Goal: Task Accomplishment & Management: Manage account settings

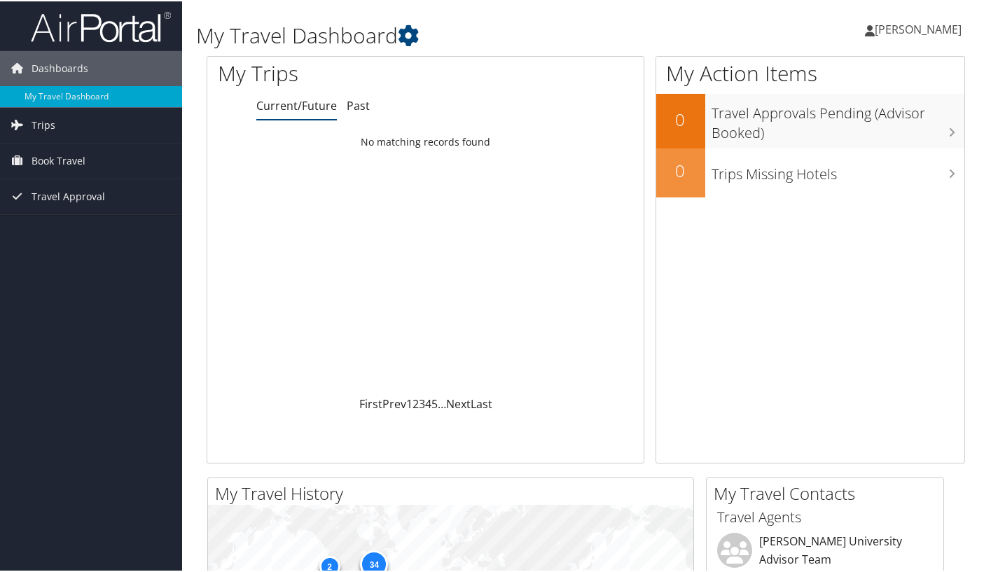
click at [927, 27] on span "[PERSON_NAME]" at bounding box center [918, 27] width 87 height 15
click at [850, 124] on link "View Travel Profile" at bounding box center [881, 125] width 156 height 24
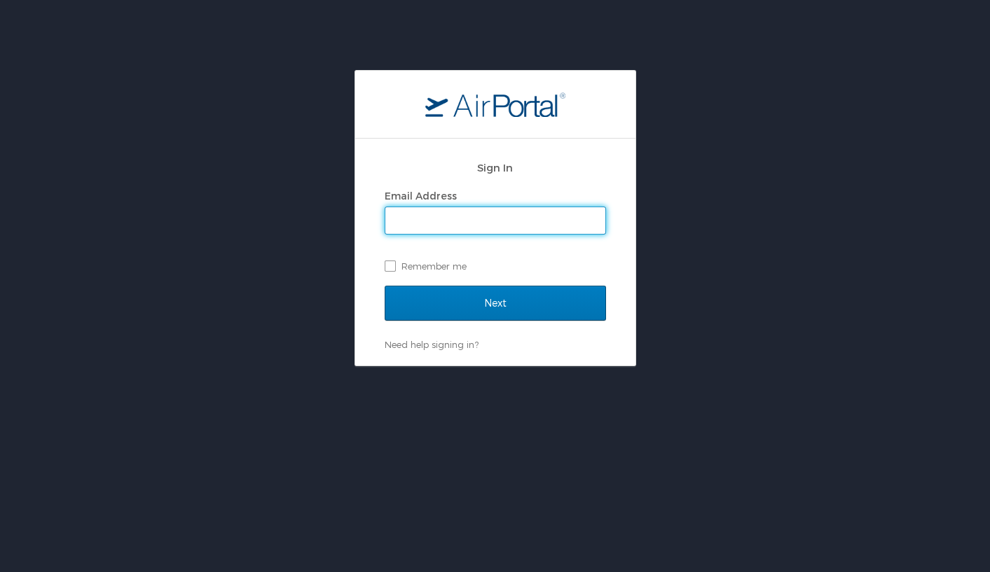
click at [547, 221] on input "Email Address" at bounding box center [495, 220] width 220 height 27
type input "Cheryl.Evans@howard.edu"
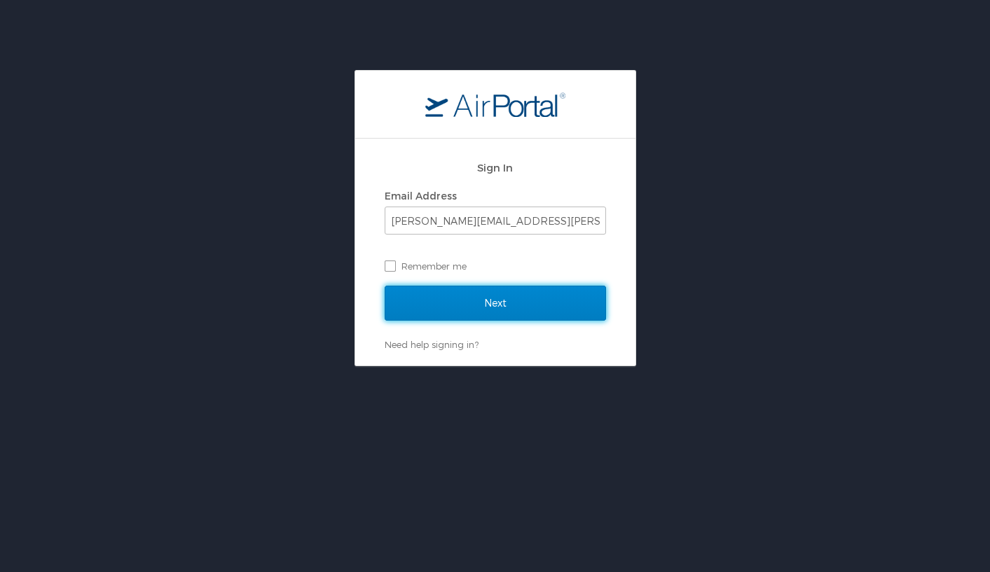
click at [499, 300] on input "Next" at bounding box center [495, 303] width 221 height 35
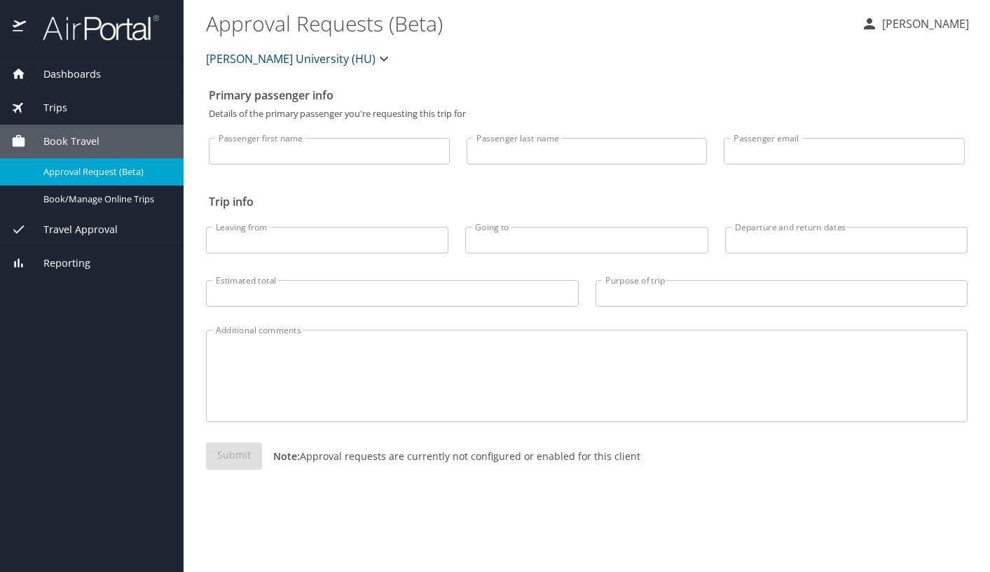
click at [55, 72] on span "Dashboards" at bounding box center [63, 74] width 75 height 15
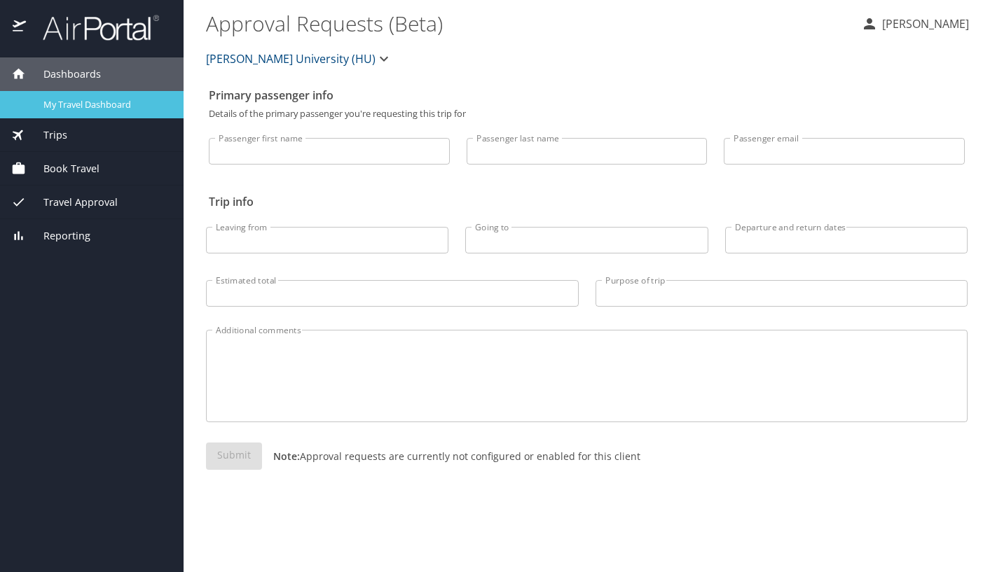
click at [111, 105] on span "My Travel Dashboard" at bounding box center [104, 104] width 123 height 13
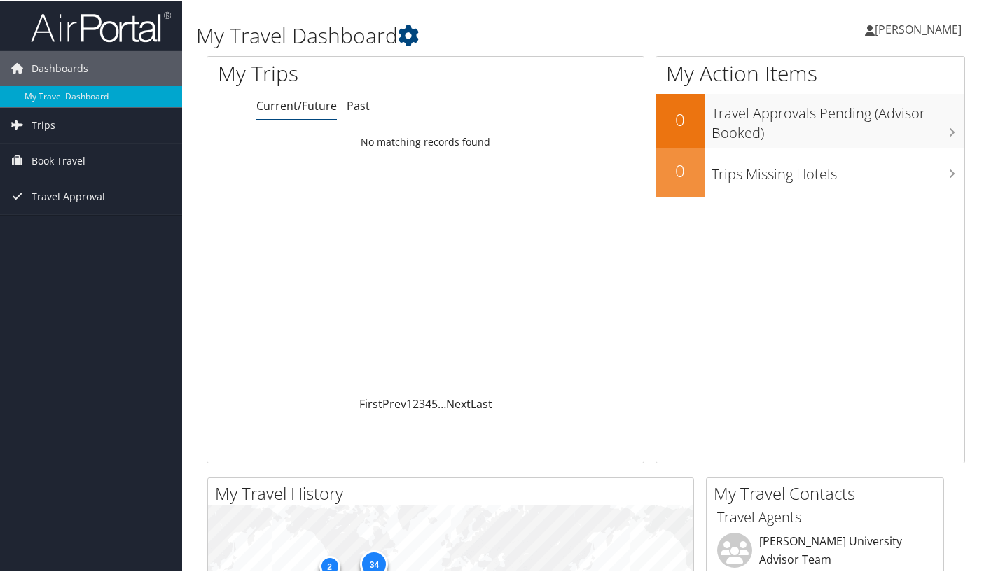
click at [912, 31] on span "[PERSON_NAME]" at bounding box center [918, 27] width 87 height 15
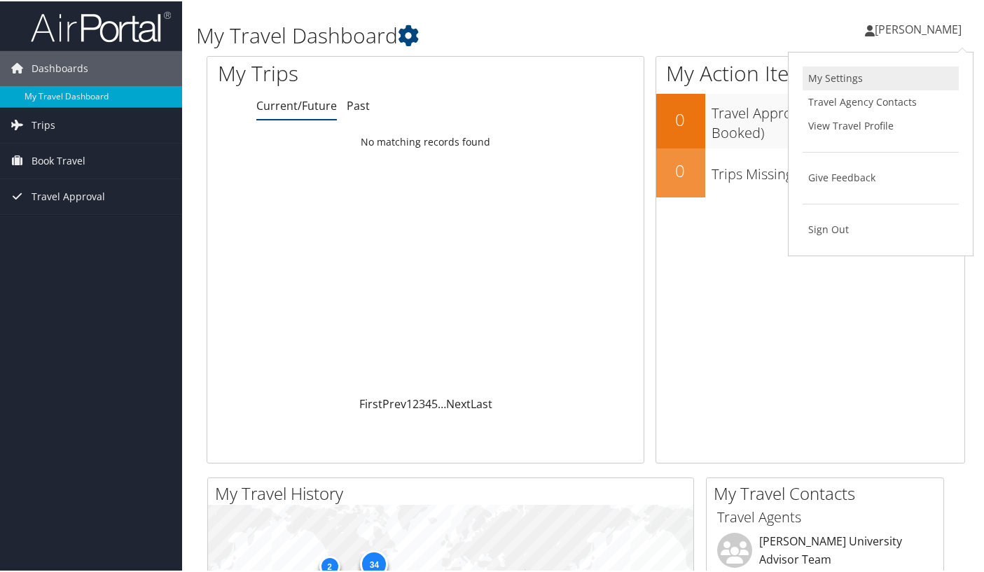
click at [851, 79] on link "My Settings" at bounding box center [881, 77] width 156 height 24
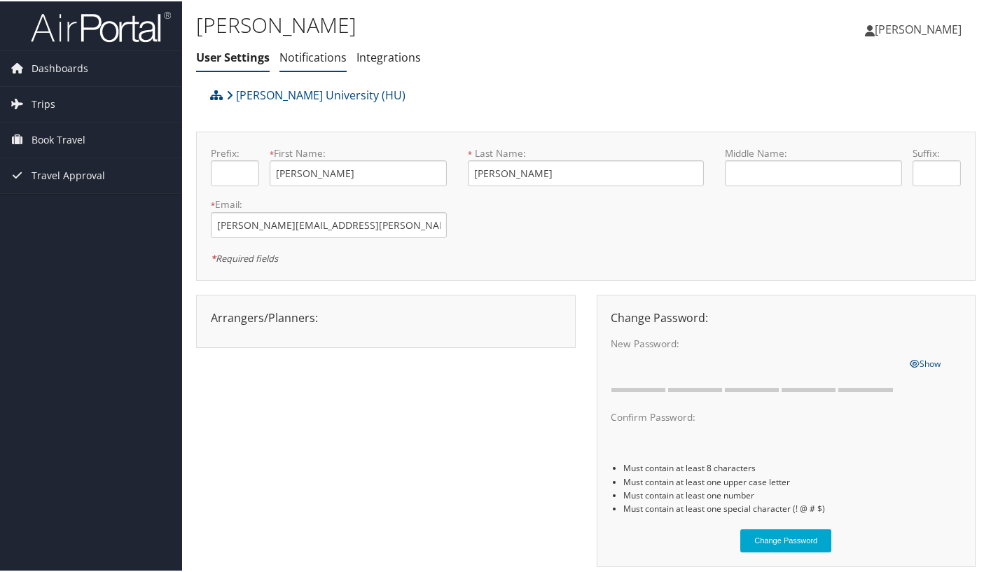
click at [305, 56] on link "Notifications" at bounding box center [312, 55] width 67 height 15
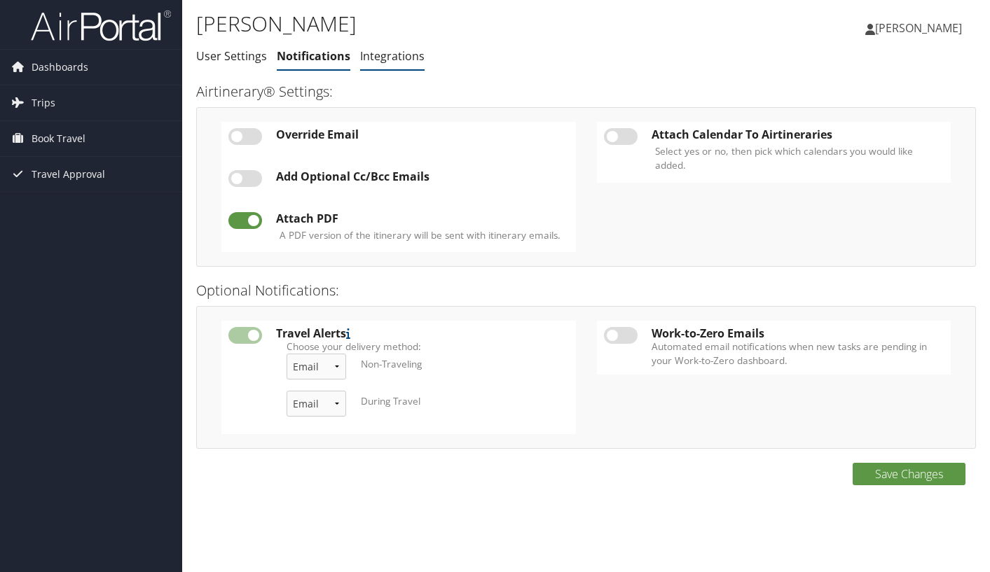
click at [393, 58] on link "Integrations" at bounding box center [392, 55] width 64 height 15
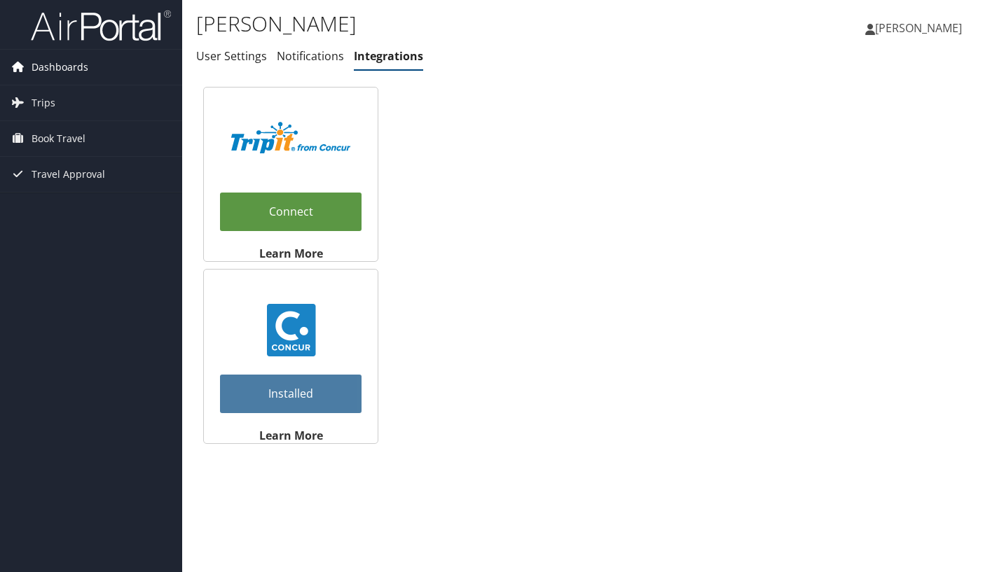
click at [63, 67] on span "Dashboards" at bounding box center [60, 67] width 57 height 35
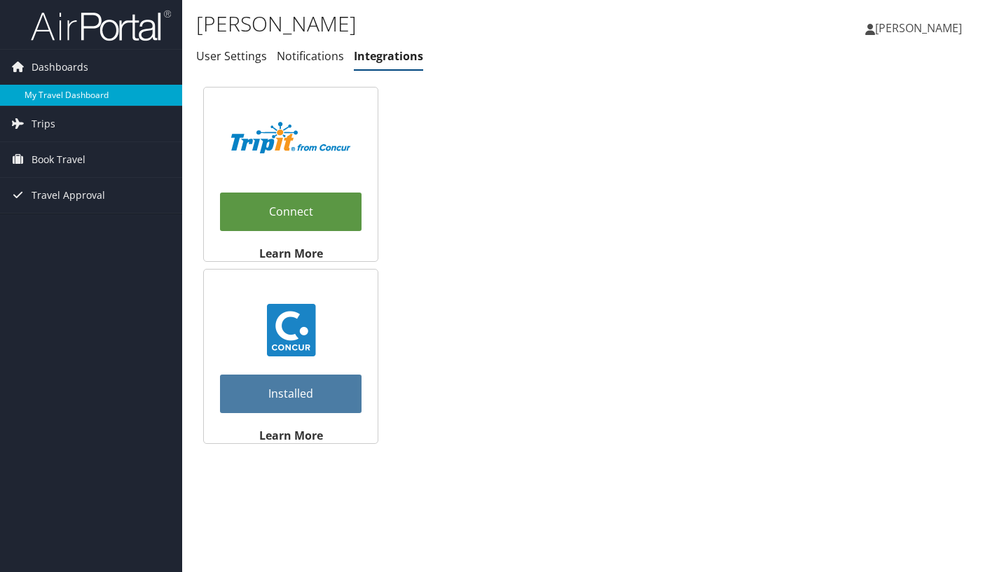
click at [57, 96] on link "My Travel Dashboard" at bounding box center [91, 95] width 182 height 21
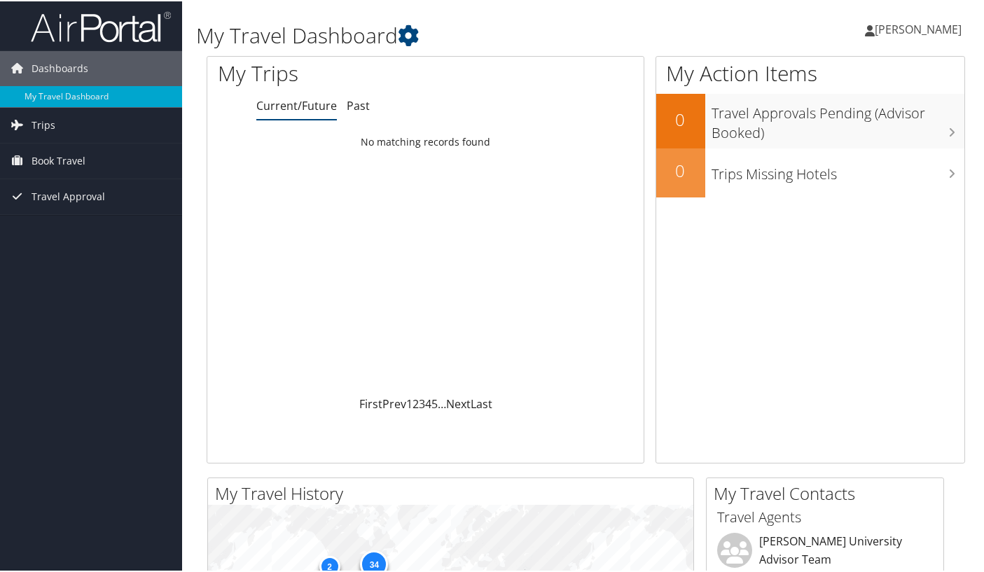
click at [908, 29] on span "[PERSON_NAME]" at bounding box center [918, 27] width 87 height 15
click at [826, 128] on link "View Travel Profile" at bounding box center [881, 125] width 156 height 24
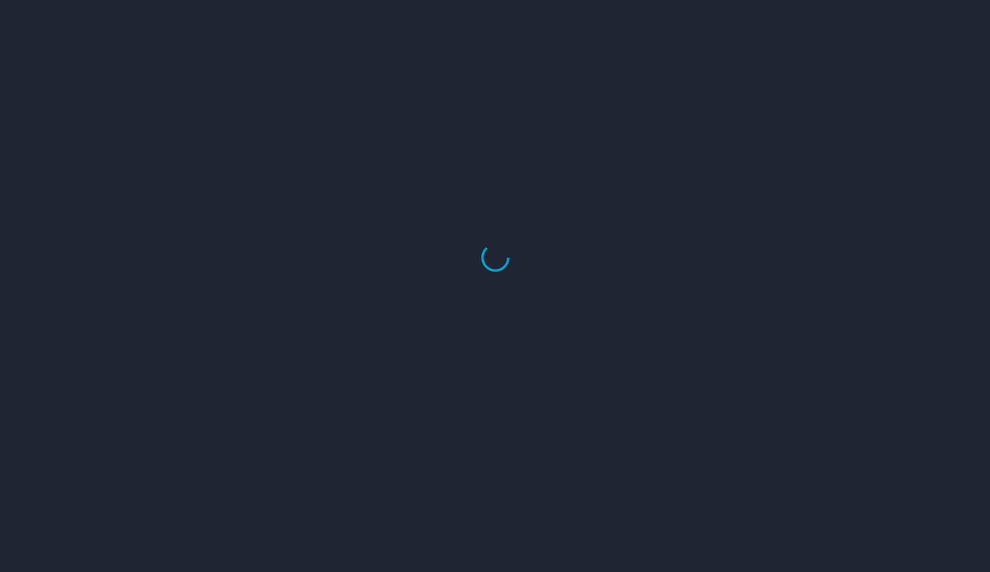
select select "US"
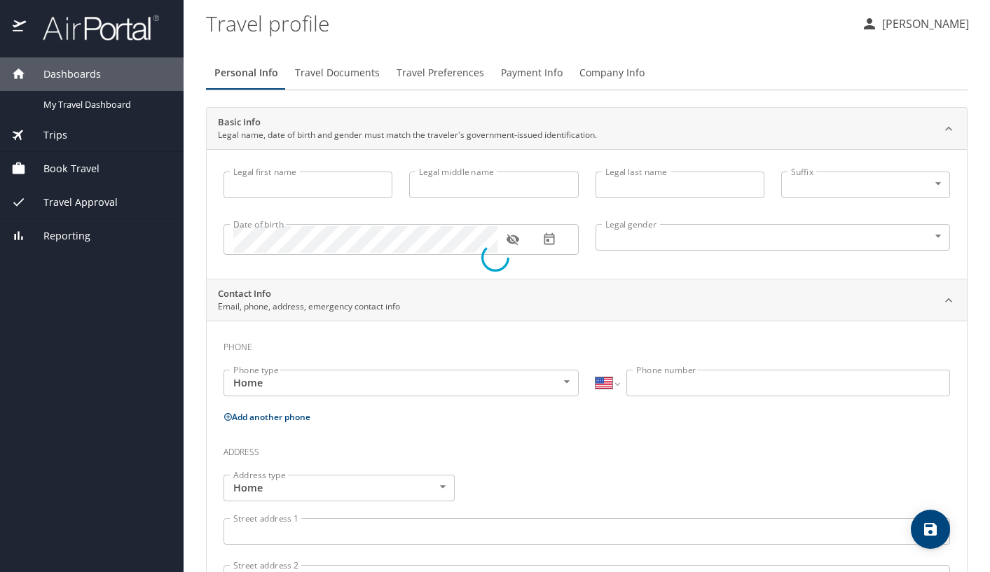
type input "[PERSON_NAME]"
type input "[DEMOGRAPHIC_DATA]"
select select "US"
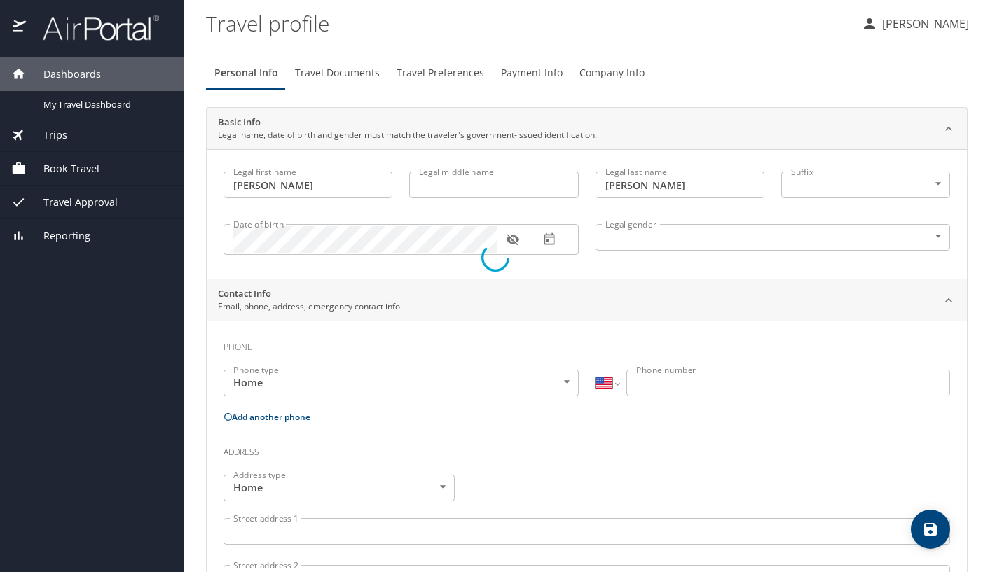
select select "US"
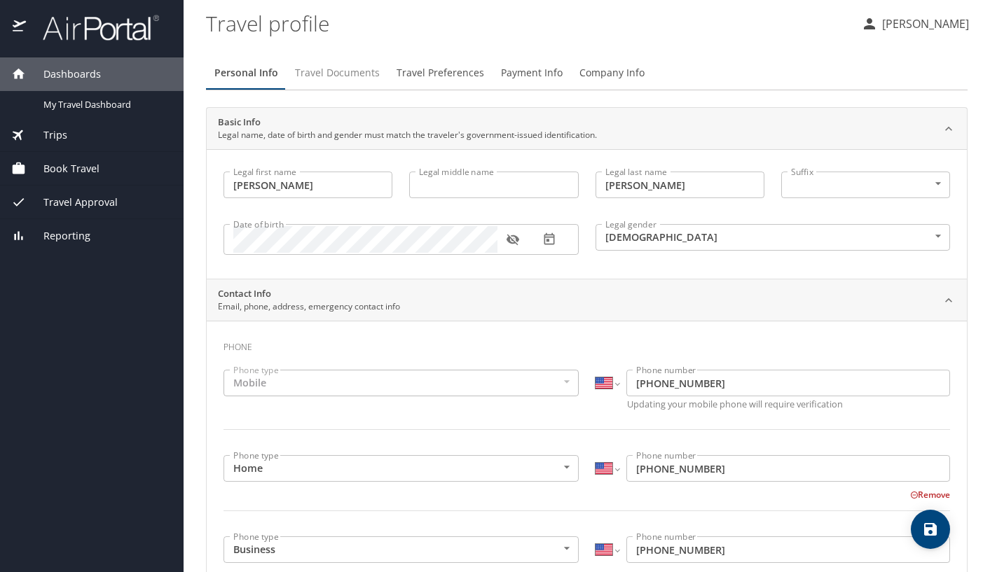
click at [341, 76] on span "Travel Documents" at bounding box center [337, 73] width 85 height 18
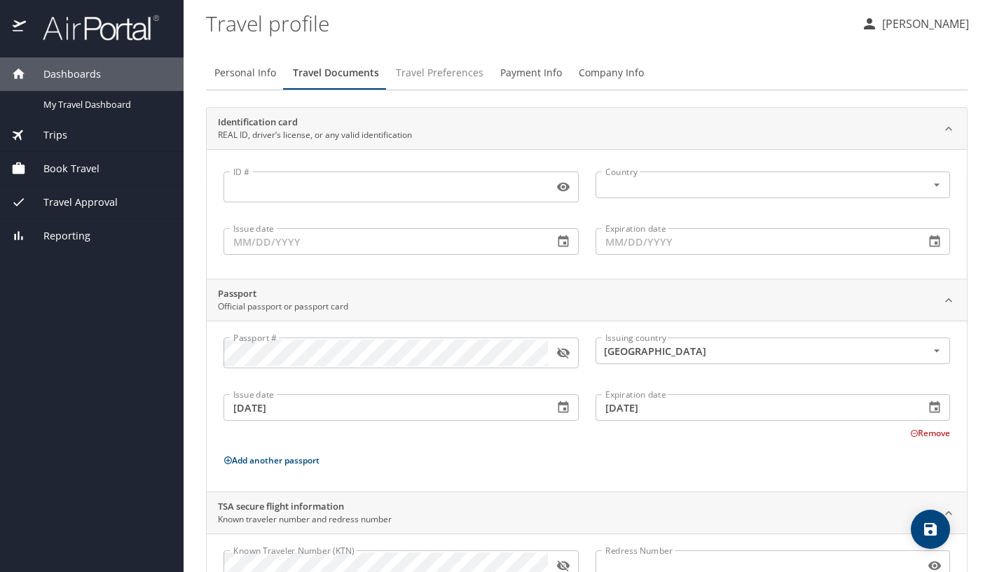
click at [440, 74] on span "Travel Preferences" at bounding box center [440, 73] width 88 height 18
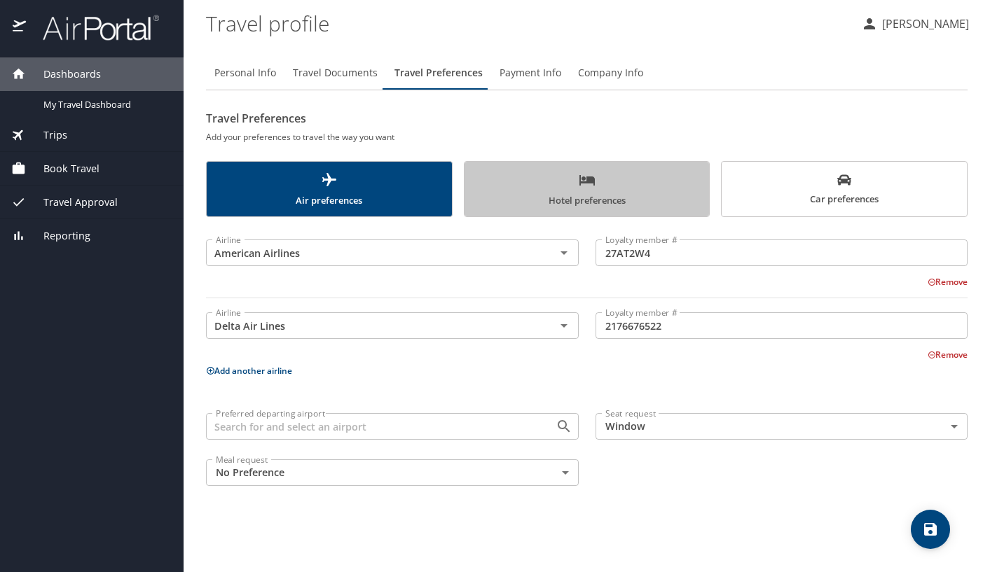
click at [666, 176] on span "Hotel preferences" at bounding box center [587, 190] width 228 height 37
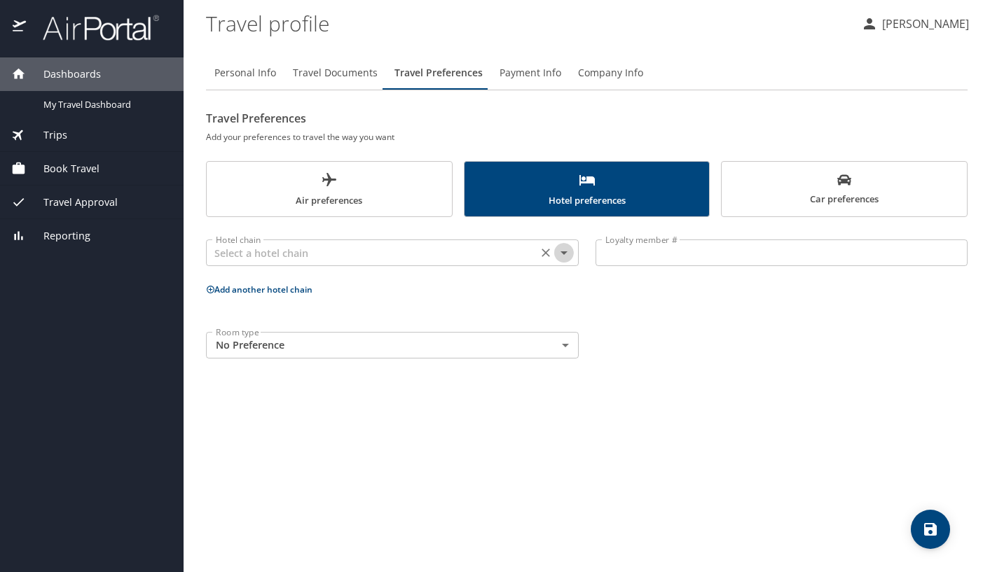
click at [562, 254] on icon "Open" at bounding box center [563, 252] width 17 height 17
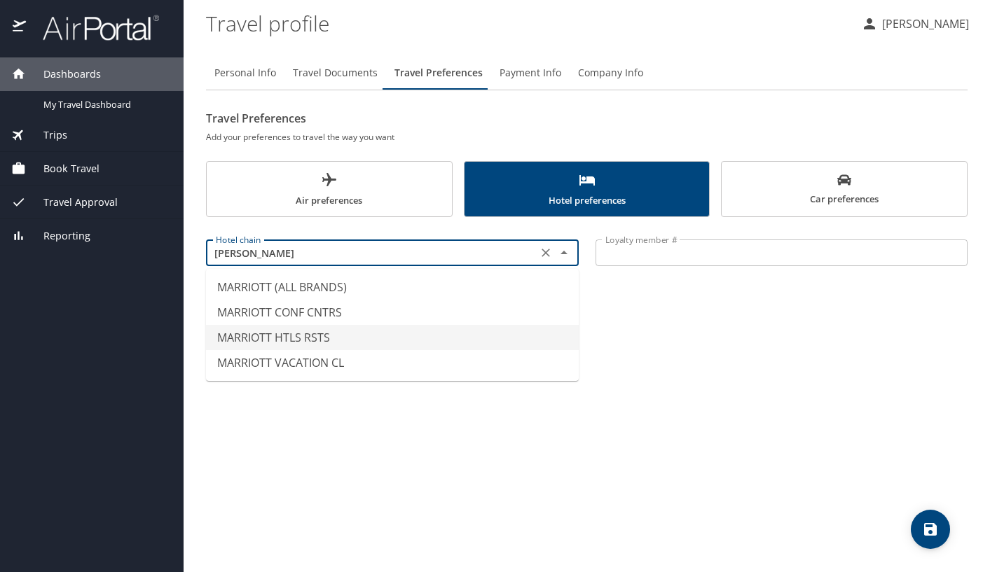
click at [287, 340] on li "MARRIOTT HTLS RSTS" at bounding box center [392, 337] width 373 height 25
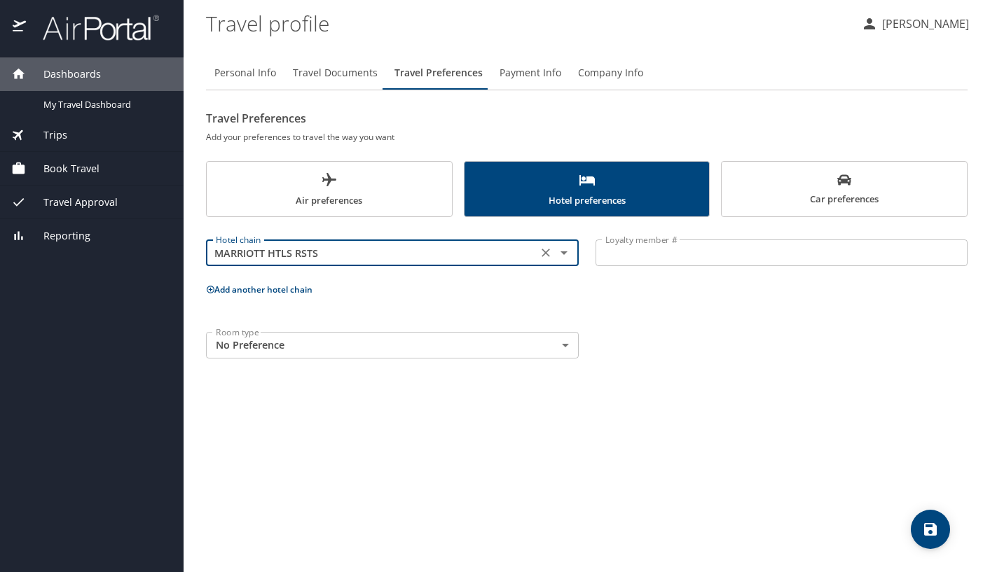
type input "MARRIOTT HTLS RSTS"
click at [209, 292] on icon at bounding box center [211, 290] width 8 height 8
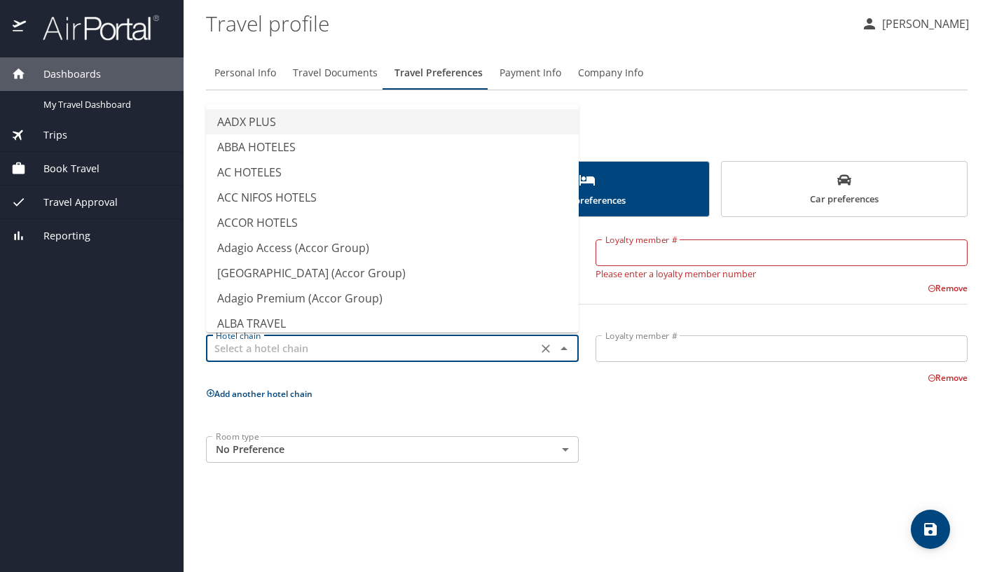
click at [340, 354] on input "text" at bounding box center [371, 349] width 323 height 18
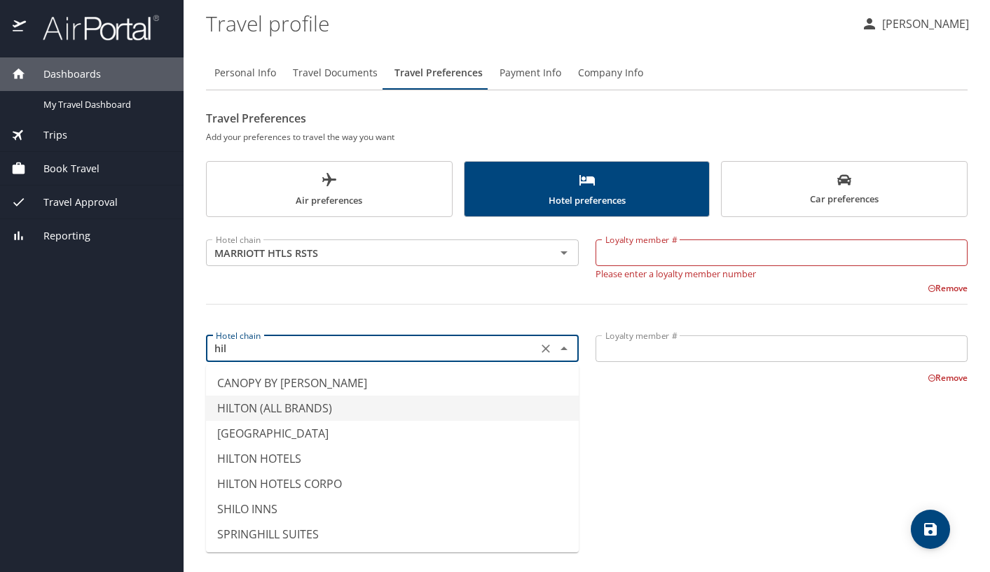
click at [373, 407] on li "HILTON (ALL BRANDS)" at bounding box center [392, 408] width 373 height 25
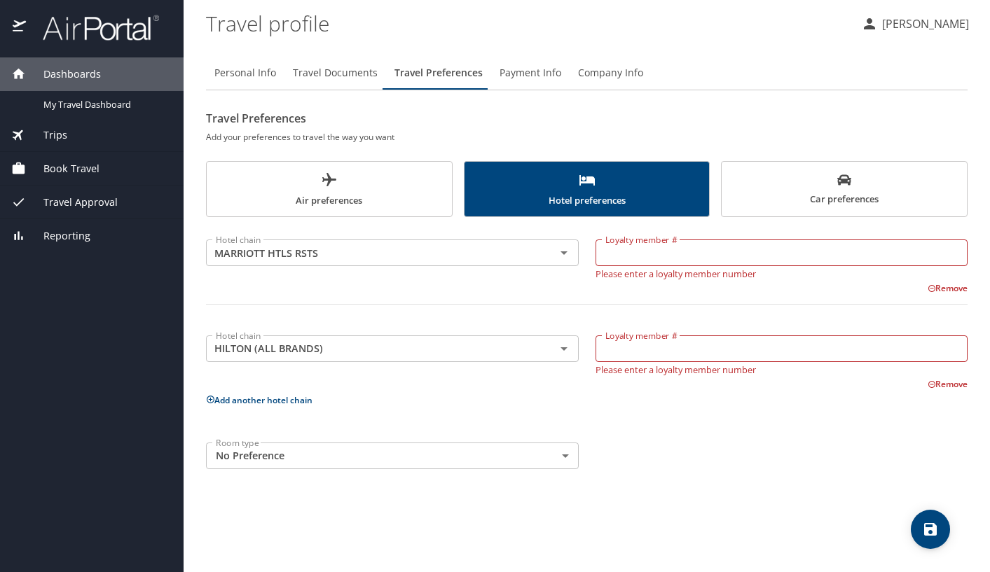
click at [929, 288] on icon at bounding box center [931, 288] width 8 height 8
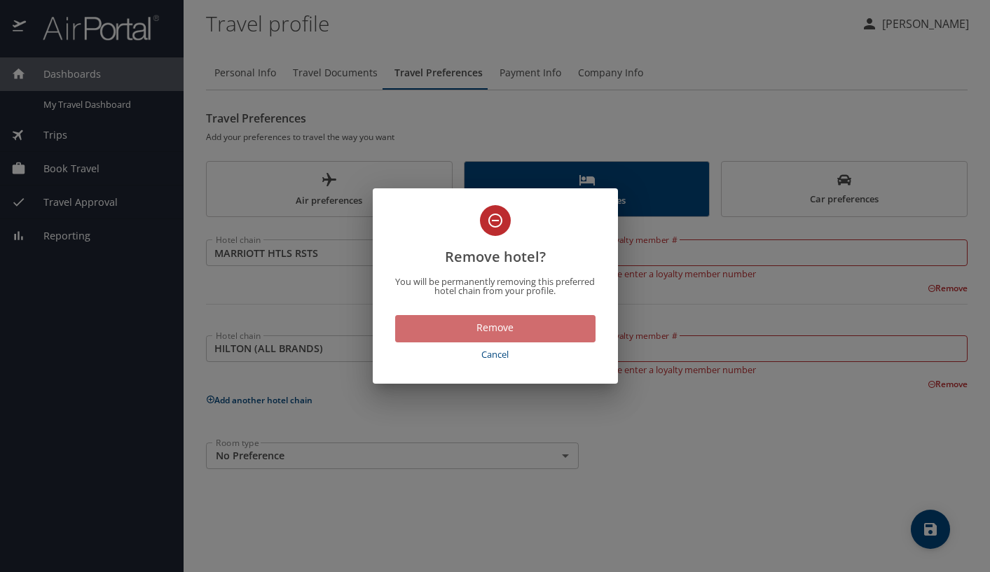
click at [495, 326] on span "Remove" at bounding box center [495, 328] width 178 height 18
type input "HILTON (ALL BRANDS)"
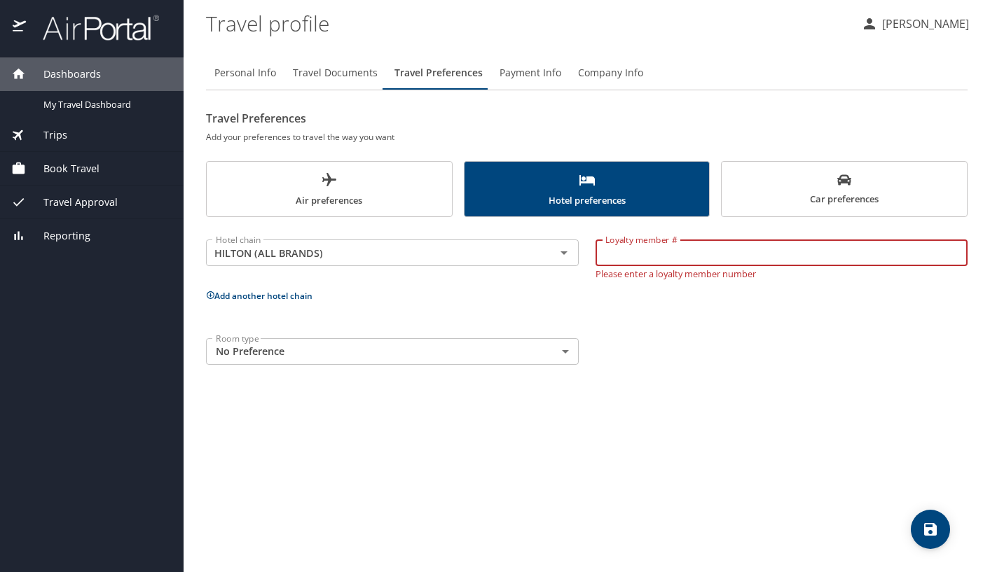
click at [775, 256] on input "Loyalty member #" at bounding box center [781, 253] width 373 height 27
click at [762, 287] on p "Add another hotel chain" at bounding box center [586, 296] width 761 height 18
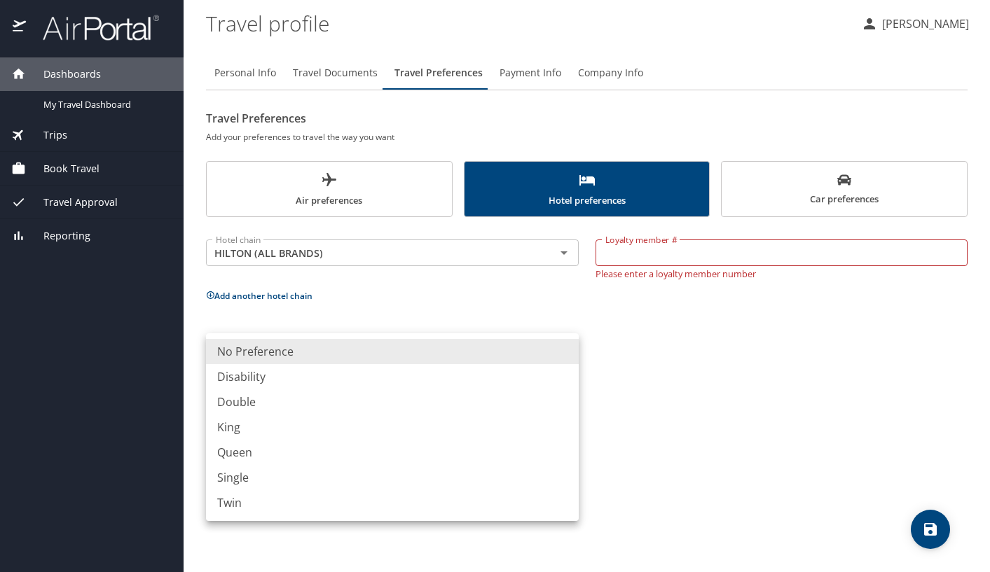
click at [432, 346] on body "Dashboards My Travel Dashboard Trips Current / Future Trips Past Trips Trips Mi…" at bounding box center [495, 286] width 990 height 572
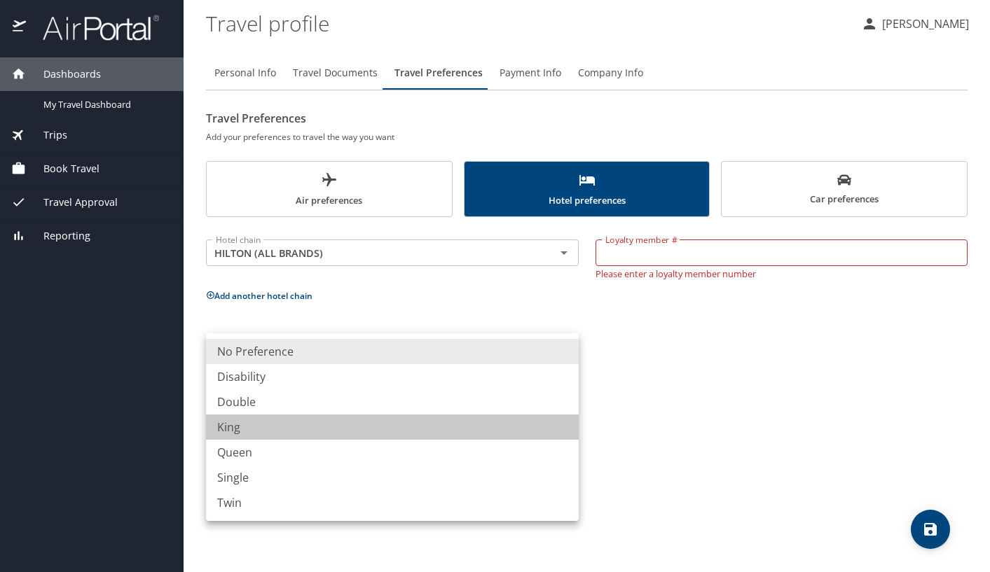
click at [335, 434] on li "King" at bounding box center [392, 427] width 373 height 25
type input "King"
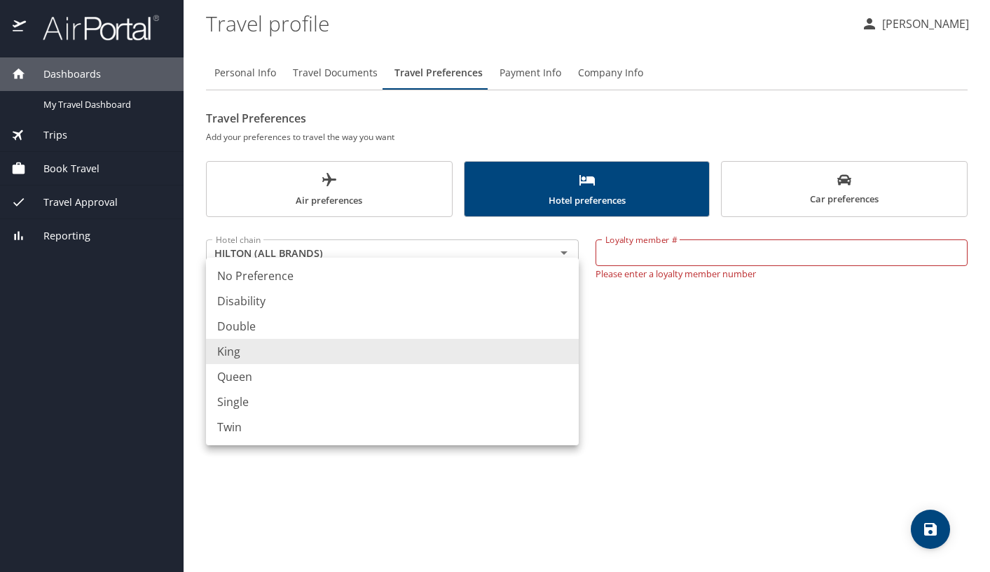
click at [567, 352] on body "Dashboards My Travel Dashboard Trips Current / Future Trips Past Trips Trips Mi…" at bounding box center [495, 286] width 990 height 572
click at [653, 386] on div at bounding box center [495, 286] width 990 height 572
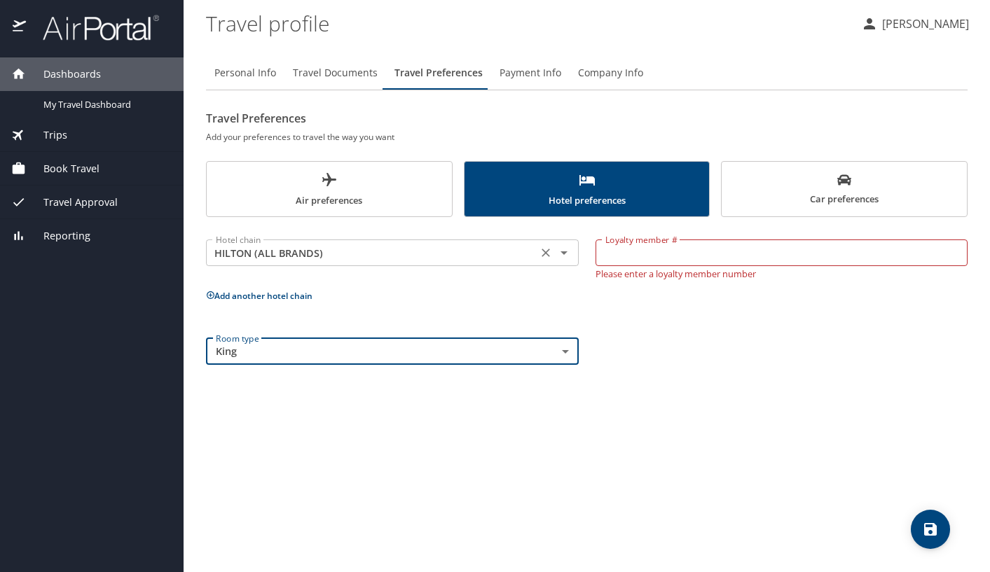
click at [548, 251] on icon "Clear" at bounding box center [546, 253] width 14 height 14
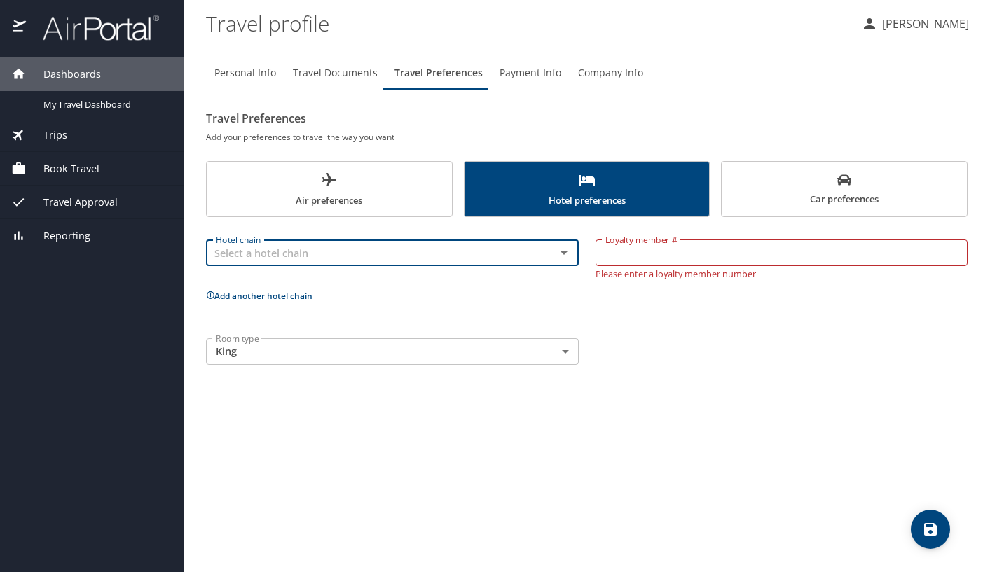
click at [803, 175] on span "Car preferences" at bounding box center [844, 190] width 228 height 34
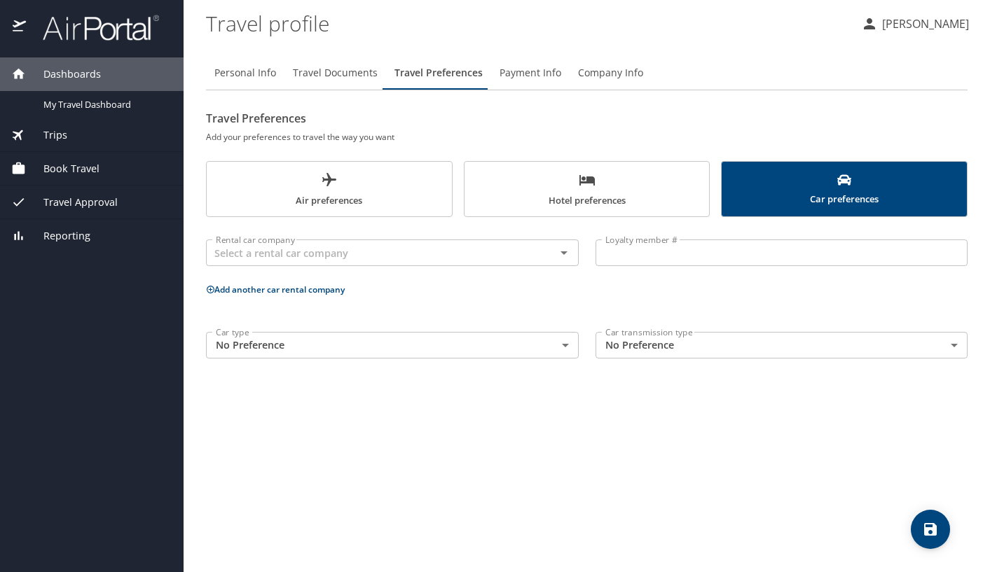
click at [857, 112] on h2 "Travel Preferences" at bounding box center [586, 118] width 761 height 22
click at [789, 452] on div "Personal Info Travel Documents Travel Preferences Payment Info Company Info Tra…" at bounding box center [586, 308] width 761 height 527
click at [833, 200] on span "Car preferences" at bounding box center [844, 190] width 228 height 34
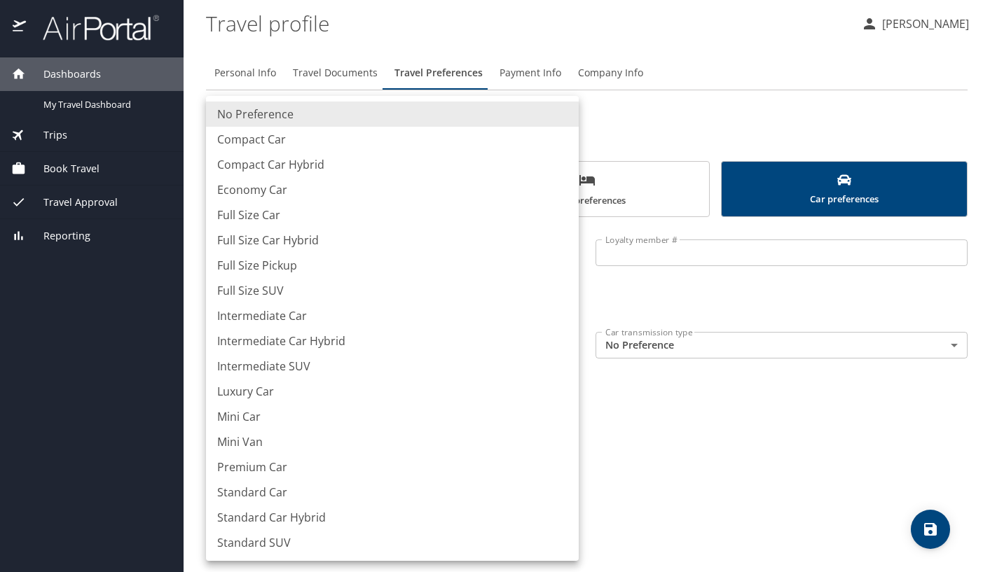
click at [567, 347] on body "Dashboards My Travel Dashboard Trips Current / Future Trips Past Trips Trips Mi…" at bounding box center [495, 286] width 990 height 572
click at [307, 318] on li "Intermediate Car" at bounding box center [392, 315] width 373 height 25
type input "IntermediateCar"
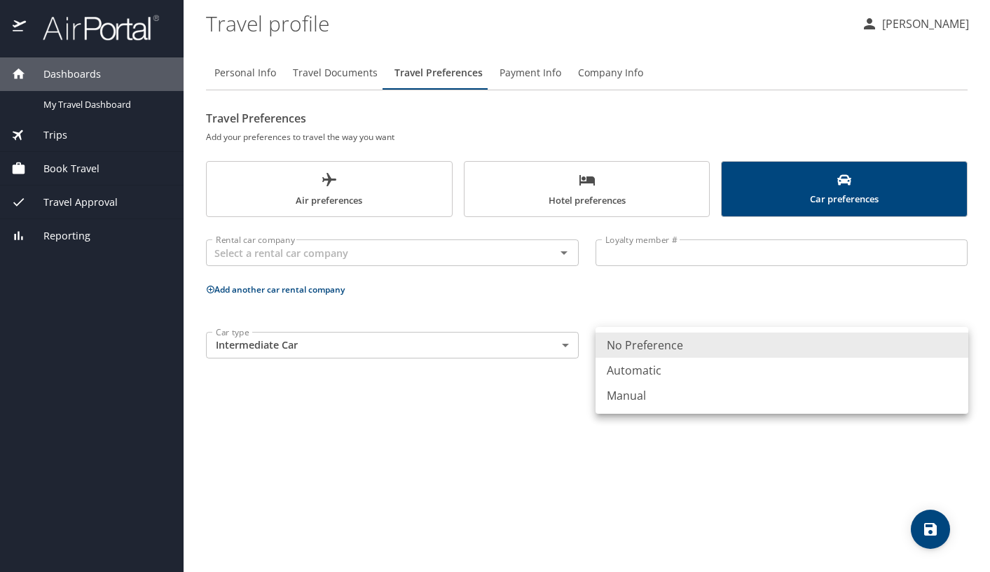
click at [888, 357] on body "Dashboards My Travel Dashboard Trips Current / Future Trips Past Trips Trips Mi…" at bounding box center [495, 286] width 990 height 572
click at [658, 371] on li "Automatic" at bounding box center [781, 370] width 373 height 25
type input "Automatic"
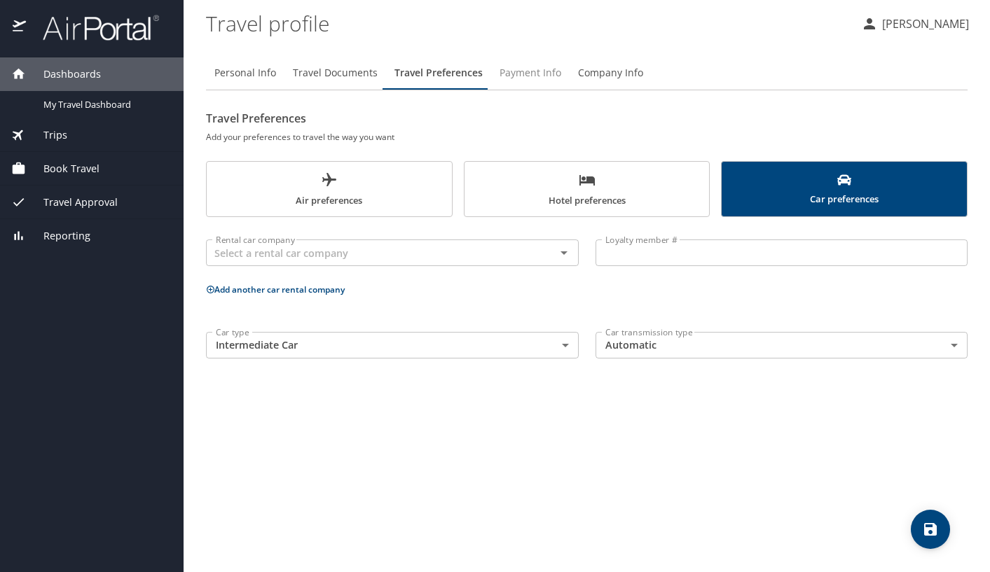
click at [534, 76] on span "Payment Info" at bounding box center [530, 73] width 62 height 18
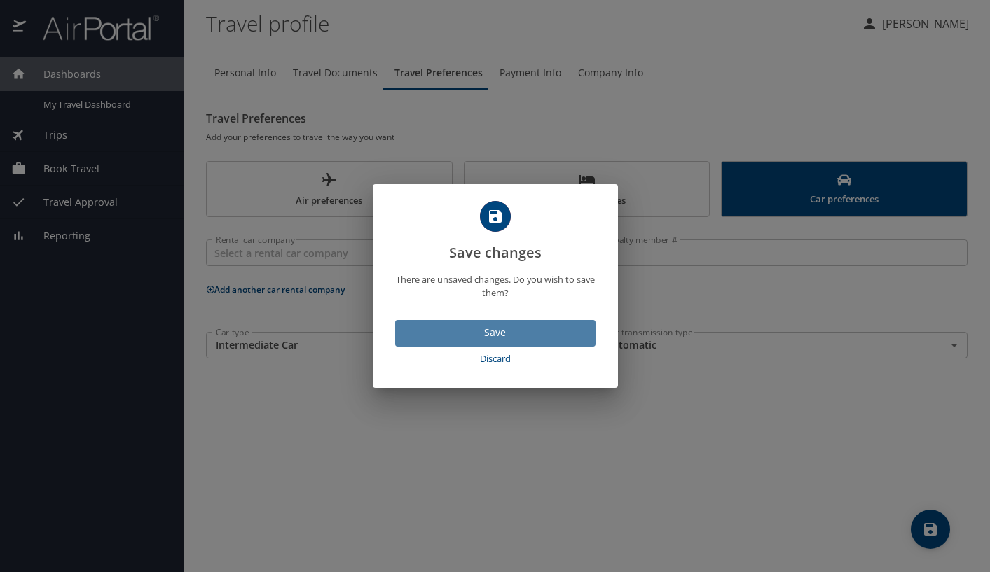
click at [503, 337] on span "Save" at bounding box center [495, 333] width 178 height 18
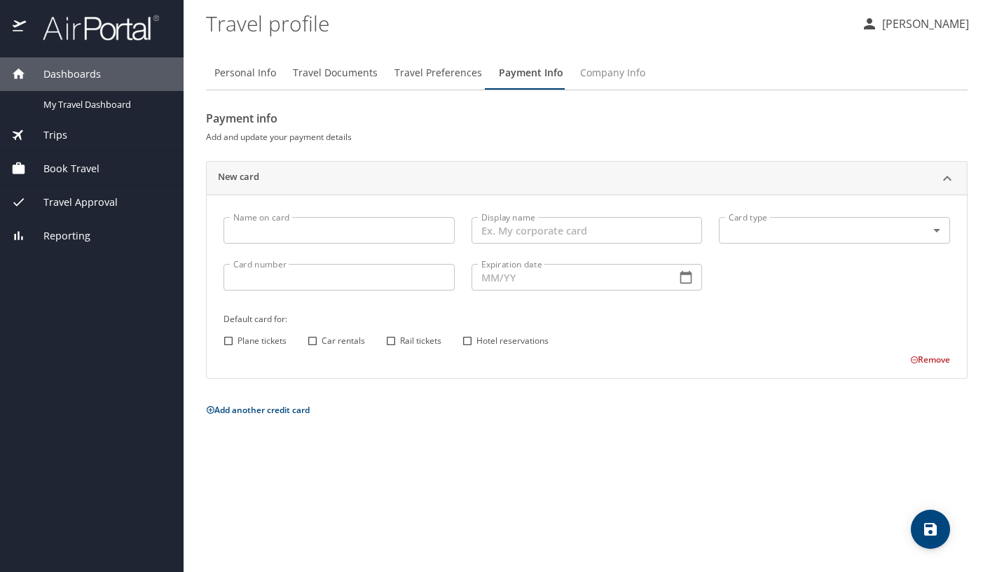
click at [607, 76] on span "Company Info" at bounding box center [612, 73] width 65 height 18
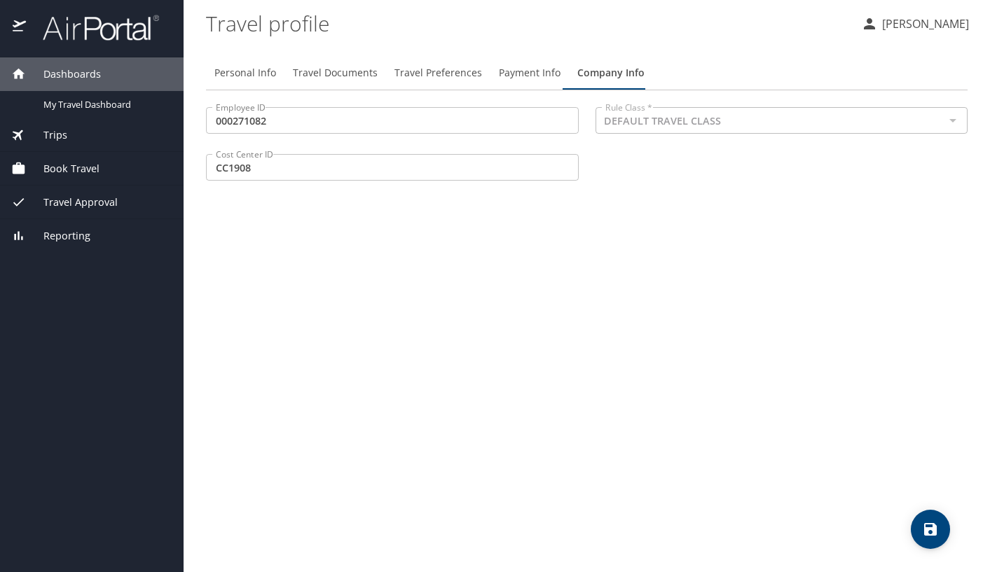
click at [953, 120] on div at bounding box center [952, 121] width 18 height 20
click at [416, 71] on span "Travel Preferences" at bounding box center [438, 73] width 88 height 18
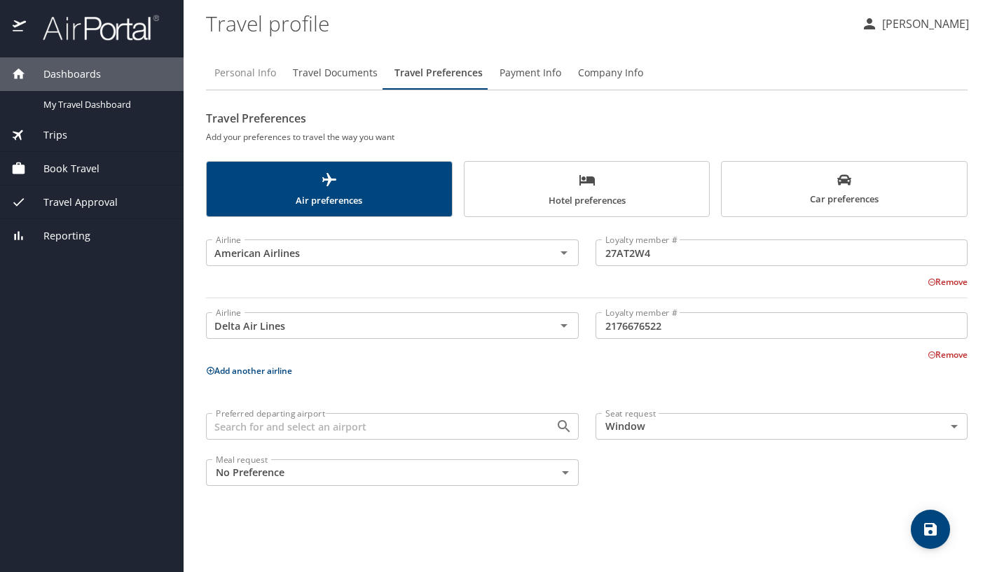
click at [249, 74] on span "Personal Info" at bounding box center [245, 73] width 62 height 18
select select "US"
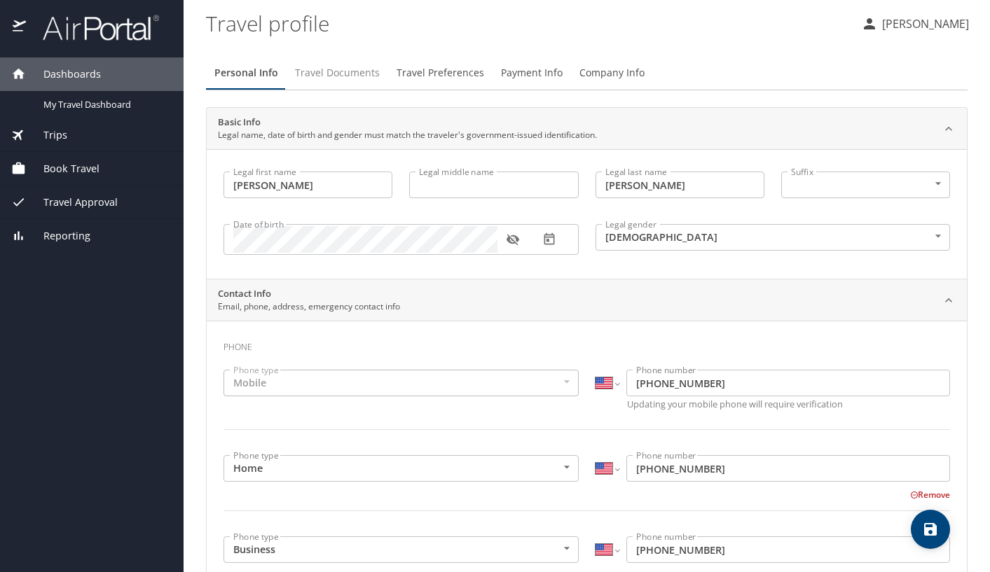
click at [347, 76] on span "Travel Documents" at bounding box center [337, 73] width 85 height 18
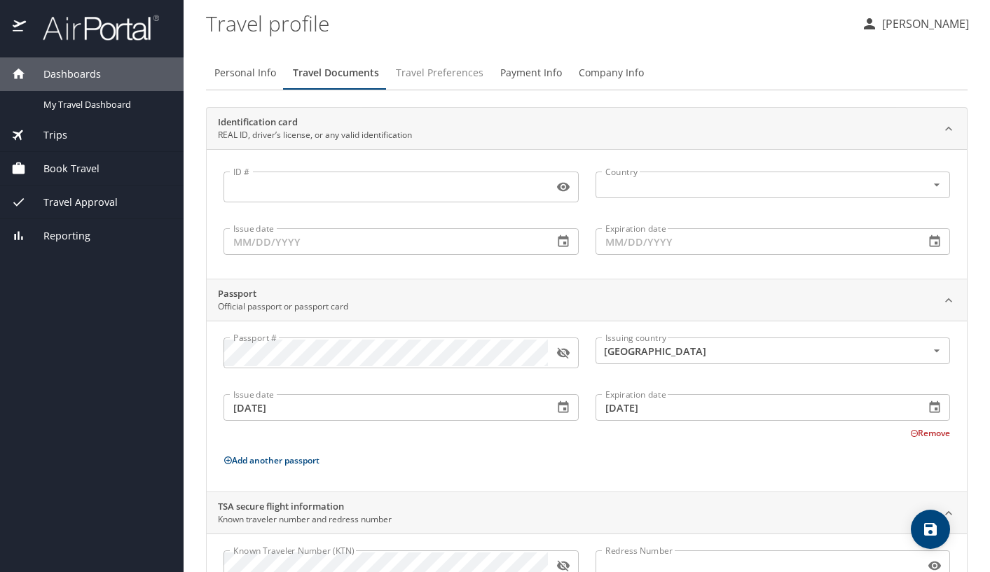
click at [434, 71] on span "Travel Preferences" at bounding box center [440, 73] width 88 height 18
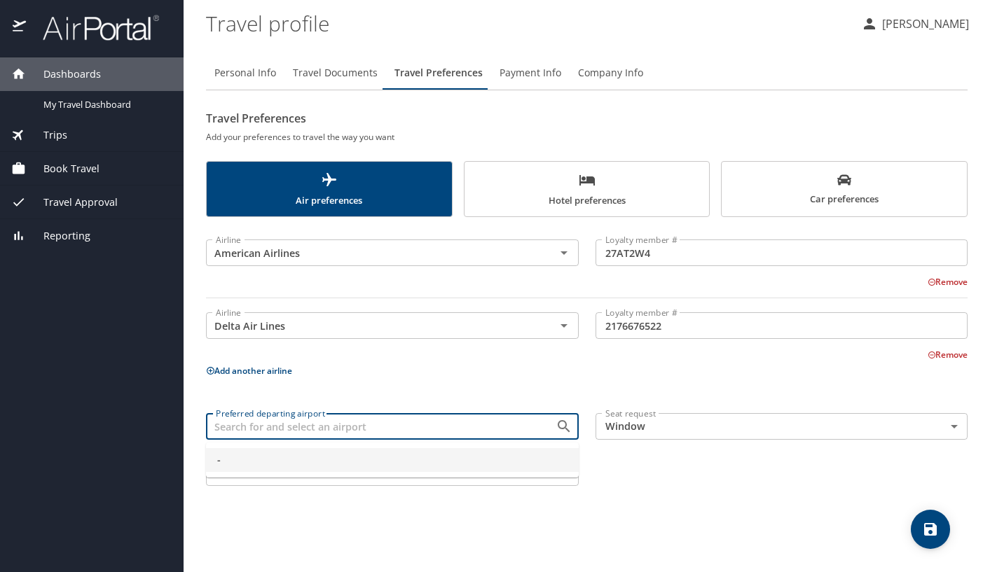
click at [440, 433] on input "Preferred departing airport" at bounding box center [371, 426] width 323 height 18
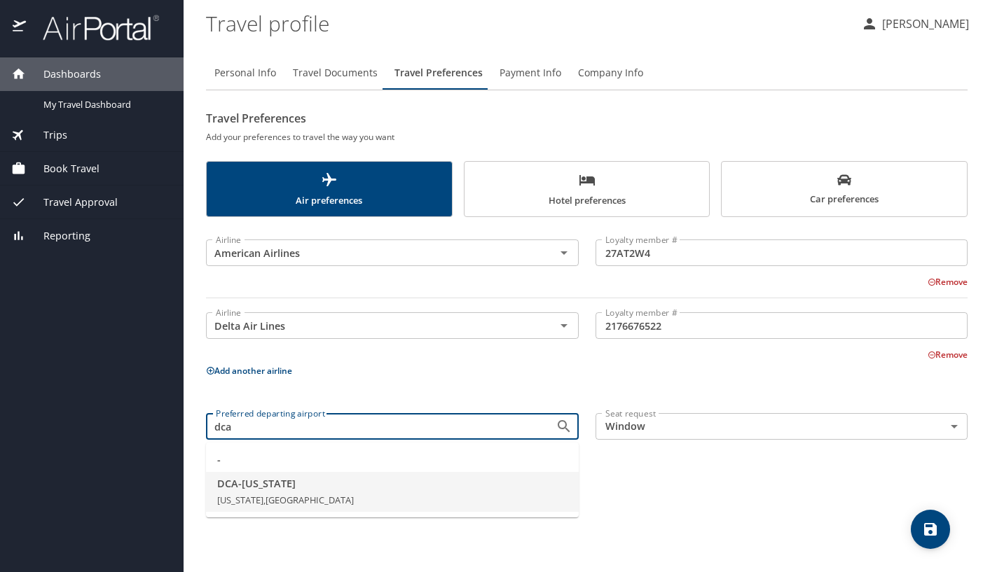
click at [294, 497] on span "[US_STATE], [GEOGRAPHIC_DATA]" at bounding box center [285, 500] width 137 height 13
type input "DCA - [US_STATE]"
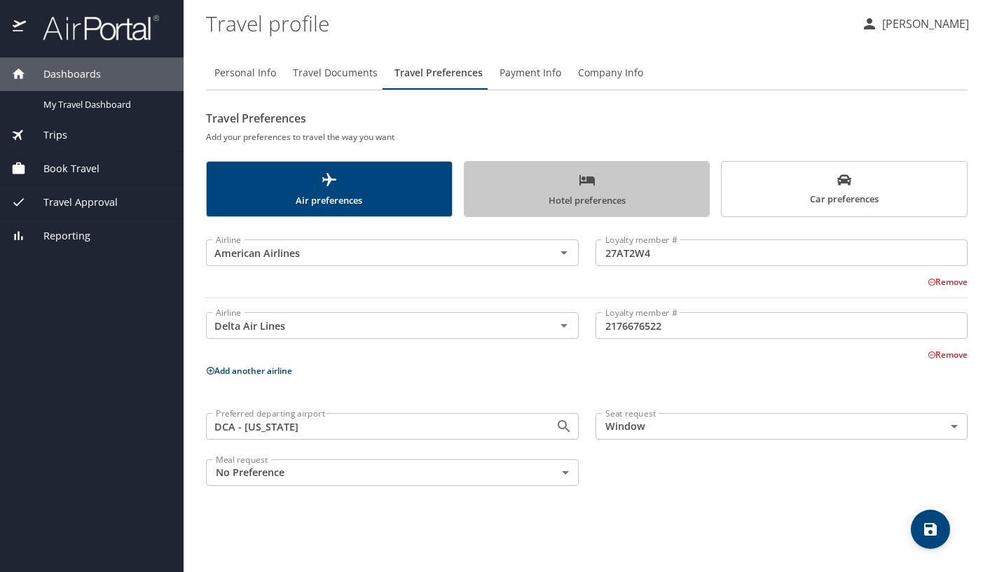
click at [608, 200] on span "Hotel preferences" at bounding box center [587, 190] width 228 height 37
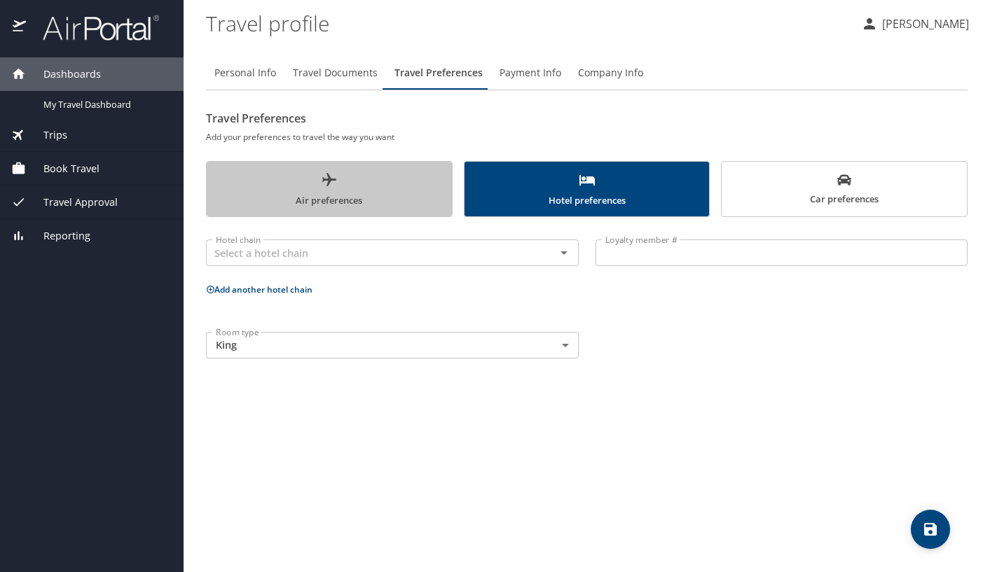
click at [402, 188] on span "Air preferences" at bounding box center [329, 190] width 228 height 37
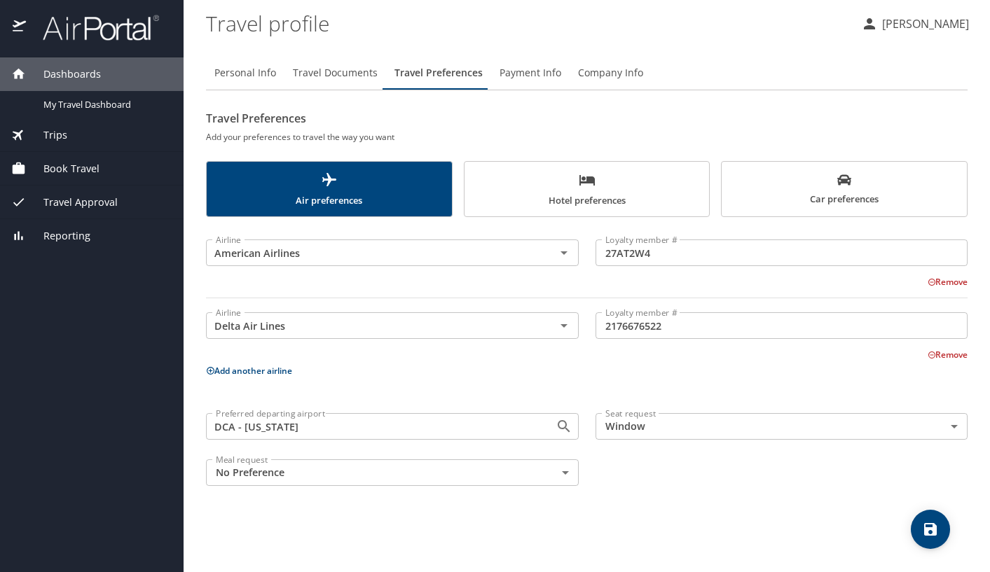
click at [957, 431] on body "Dashboards My Travel Dashboard Trips Current / Future Trips Past Trips Trips Mi…" at bounding box center [495, 286] width 990 height 572
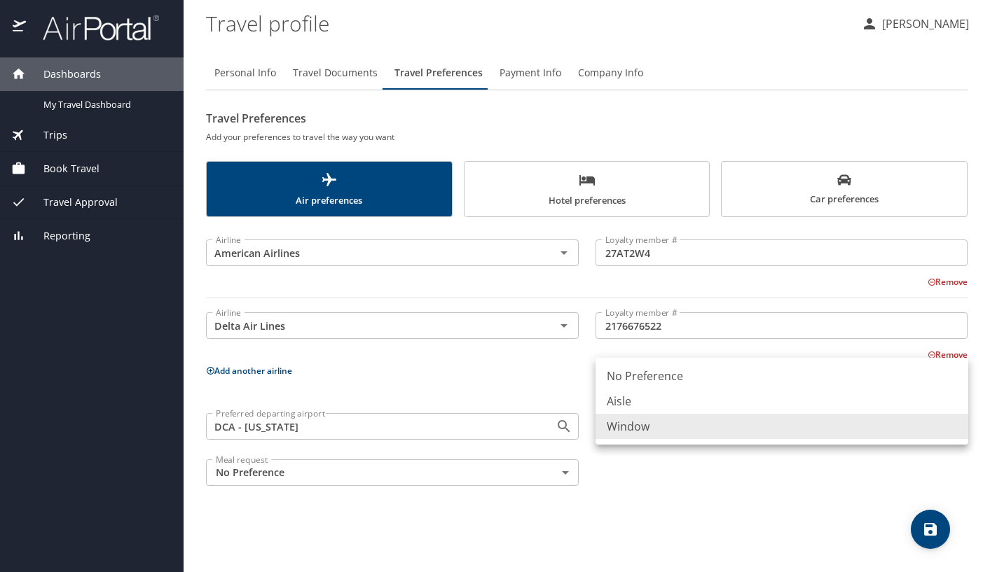
click at [984, 430] on div at bounding box center [495, 286] width 990 height 572
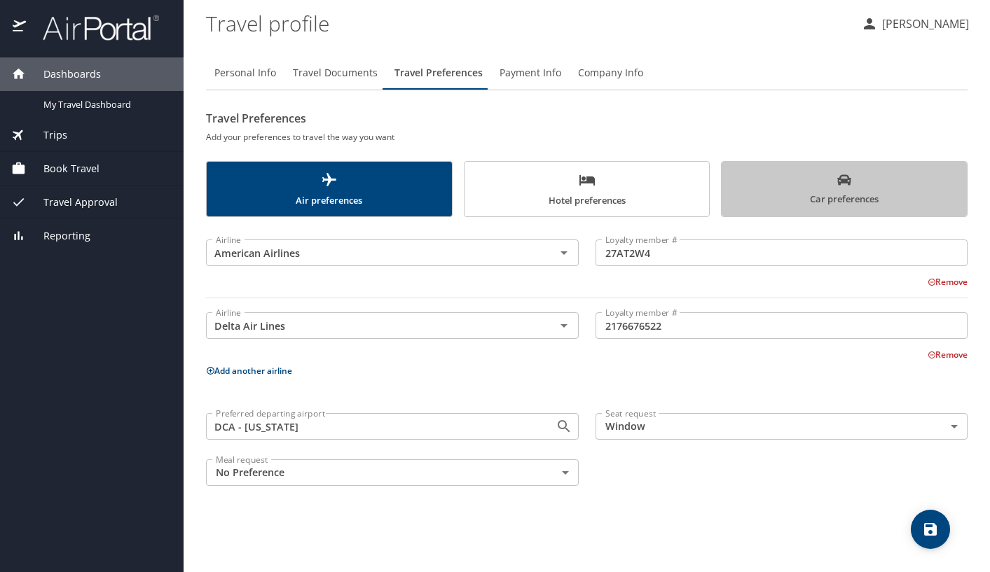
click at [765, 200] on span "Car preferences" at bounding box center [844, 190] width 228 height 34
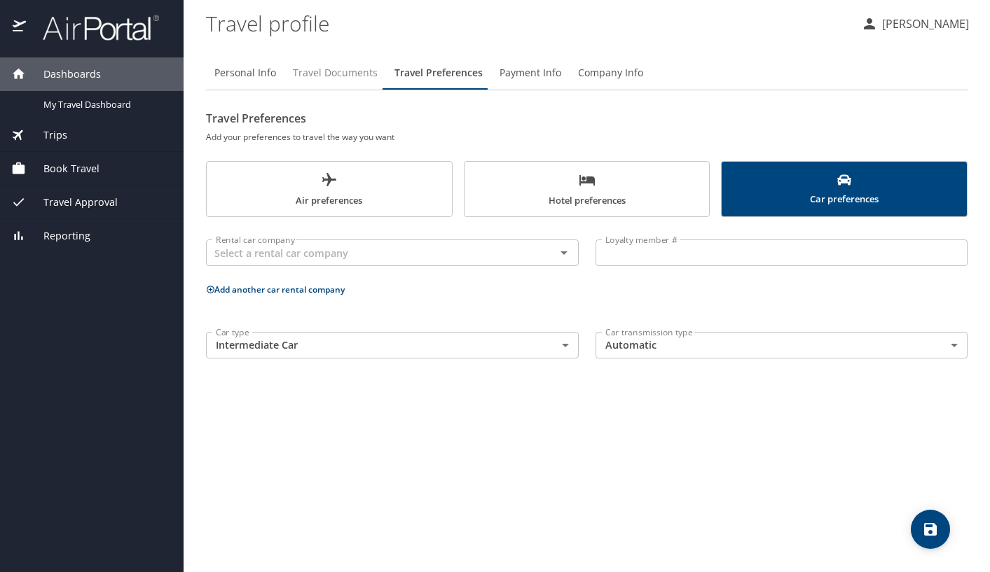
click at [349, 76] on span "Travel Documents" at bounding box center [335, 73] width 85 height 18
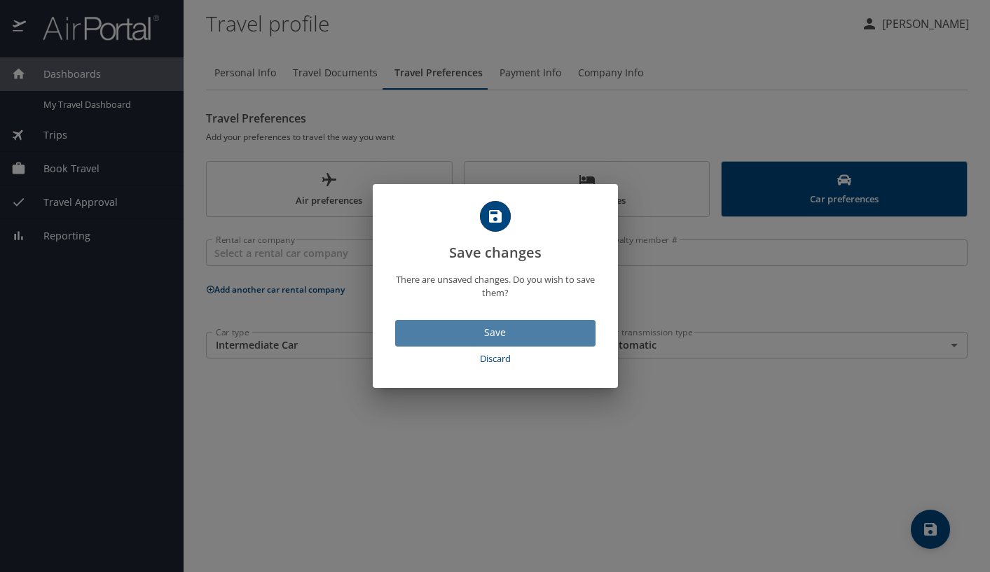
click at [490, 331] on span "Save" at bounding box center [495, 333] width 178 height 18
